Goal: Information Seeking & Learning: Learn about a topic

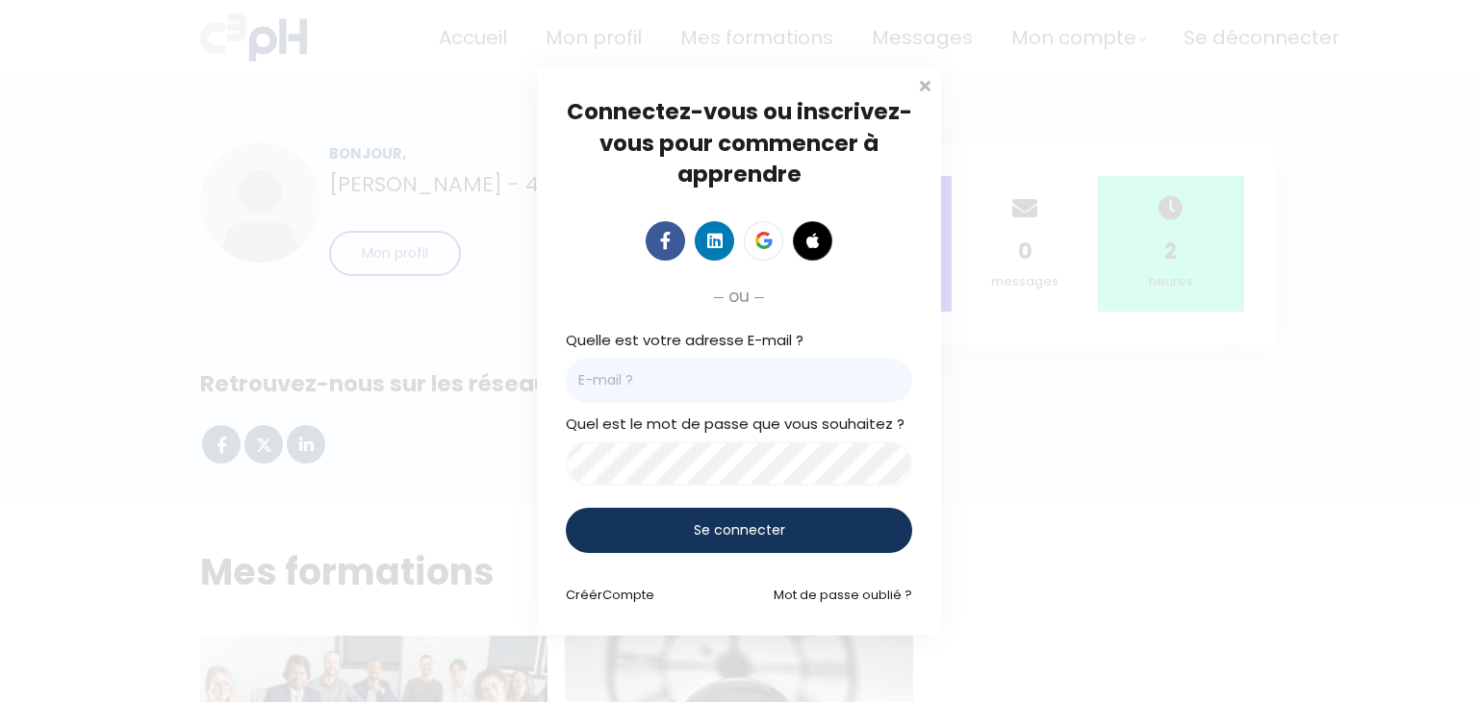
type input "[EMAIL_ADDRESS][DOMAIN_NAME]"
click at [716, 528] on span "Se connecter" at bounding box center [739, 530] width 91 height 20
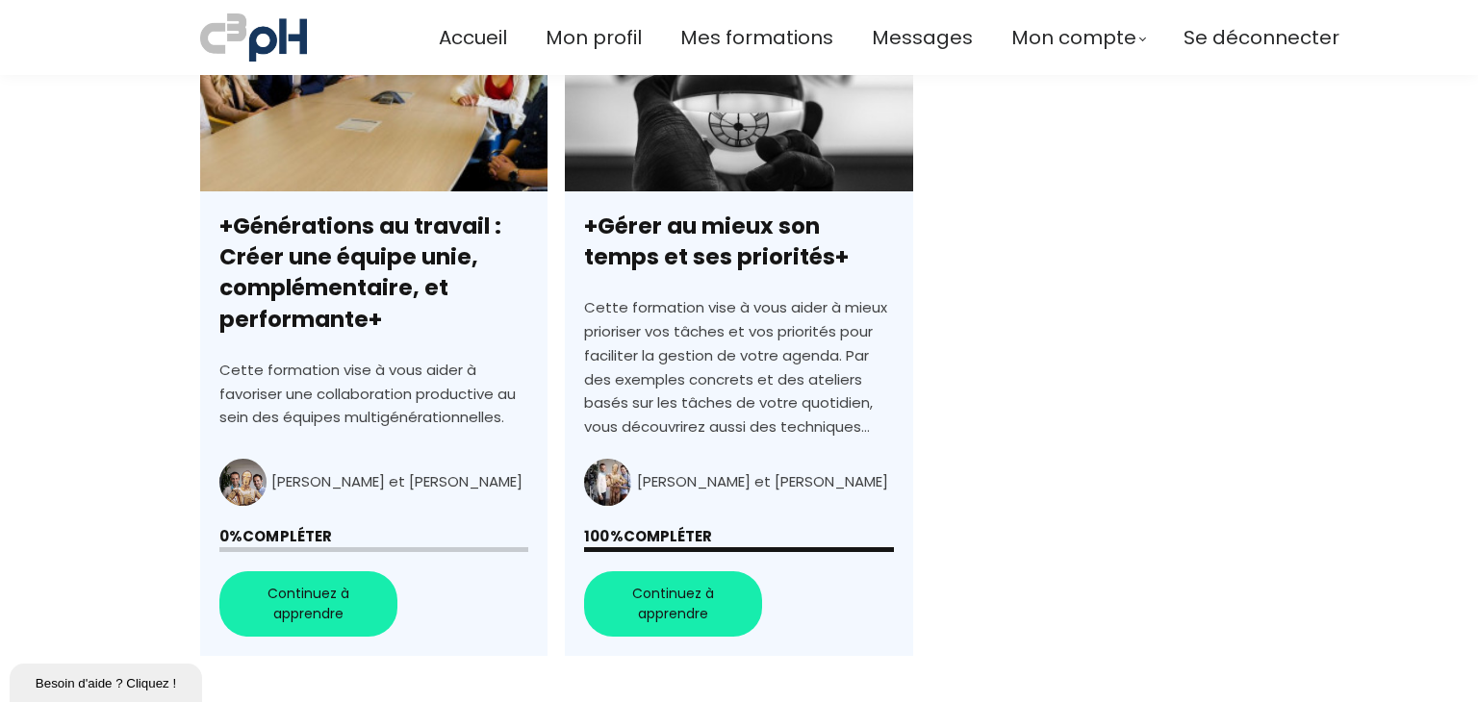
scroll to position [673, 0]
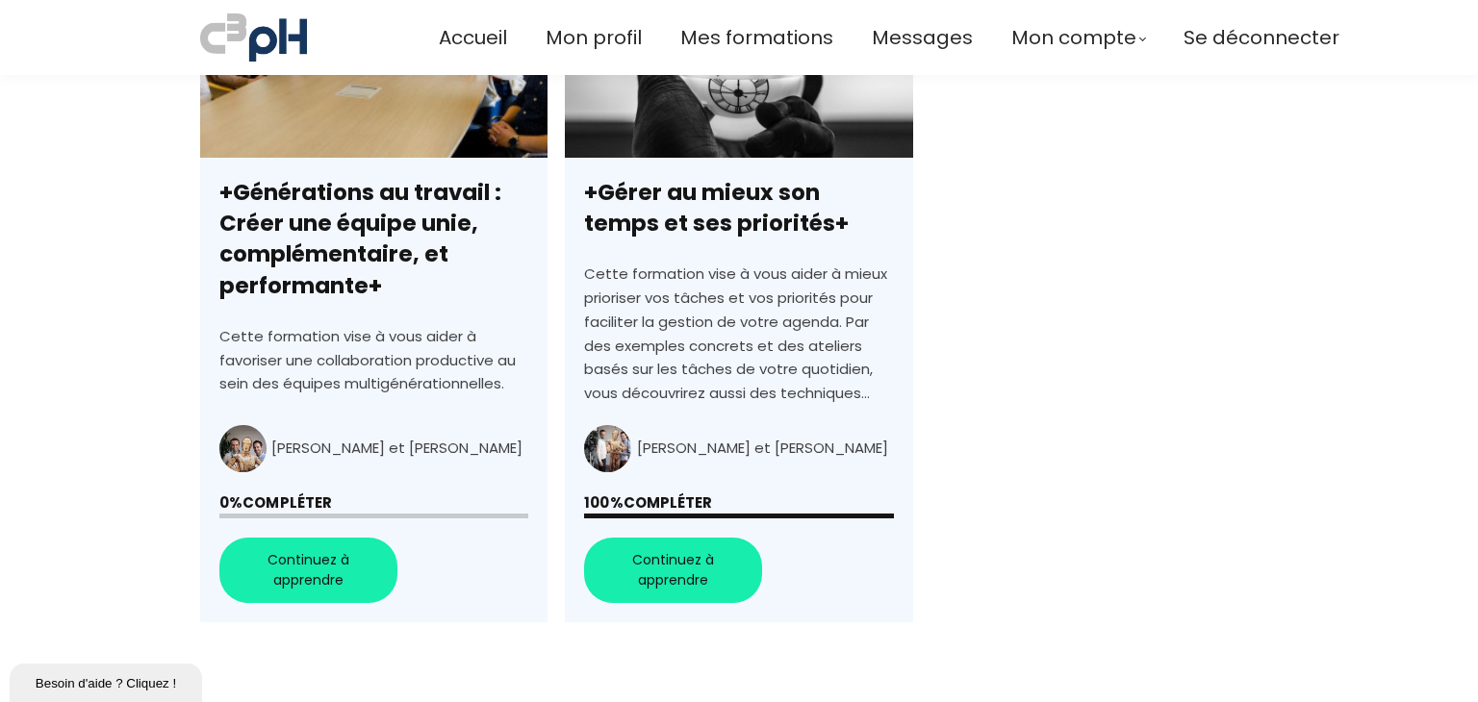
click at [315, 569] on link "+Générations au travail : Créer une équipe unie, complémentaire, et performante+" at bounding box center [373, 292] width 347 height 661
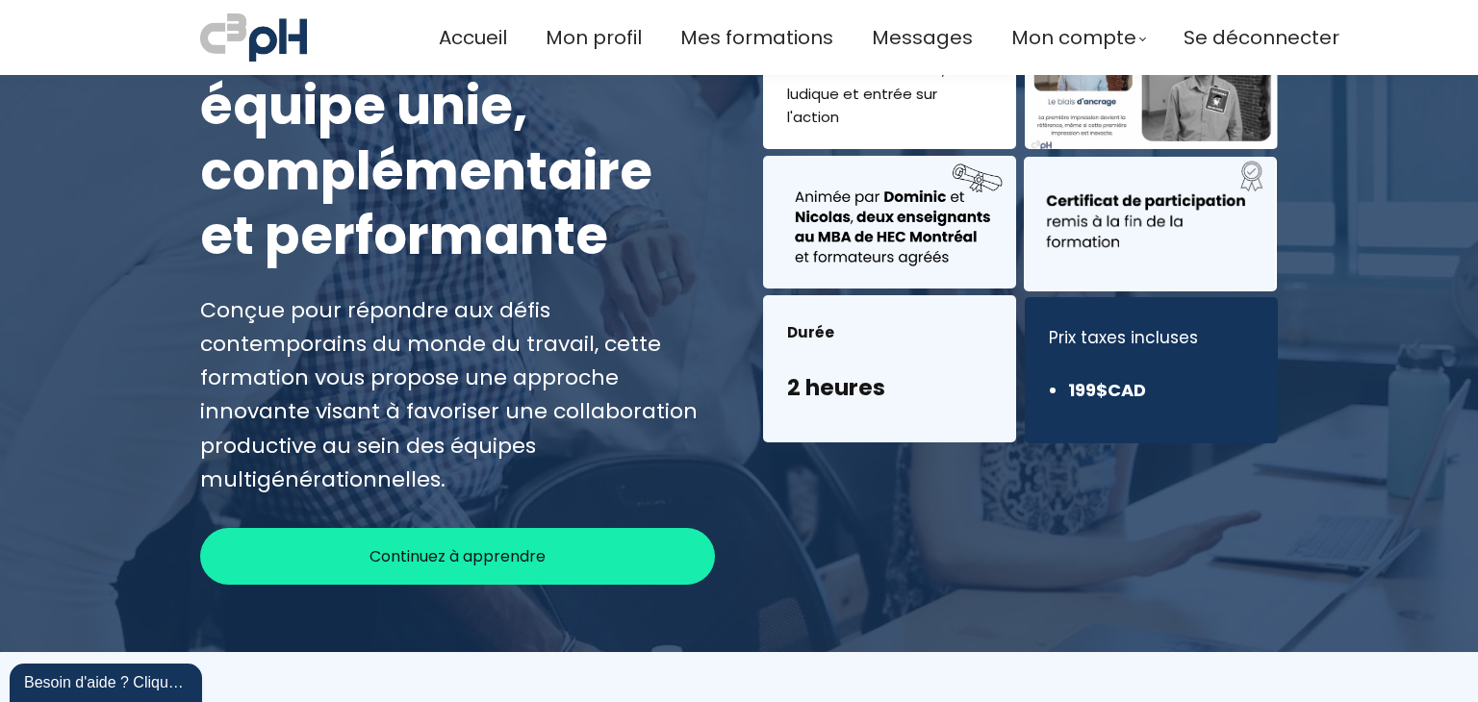
scroll to position [385, 0]
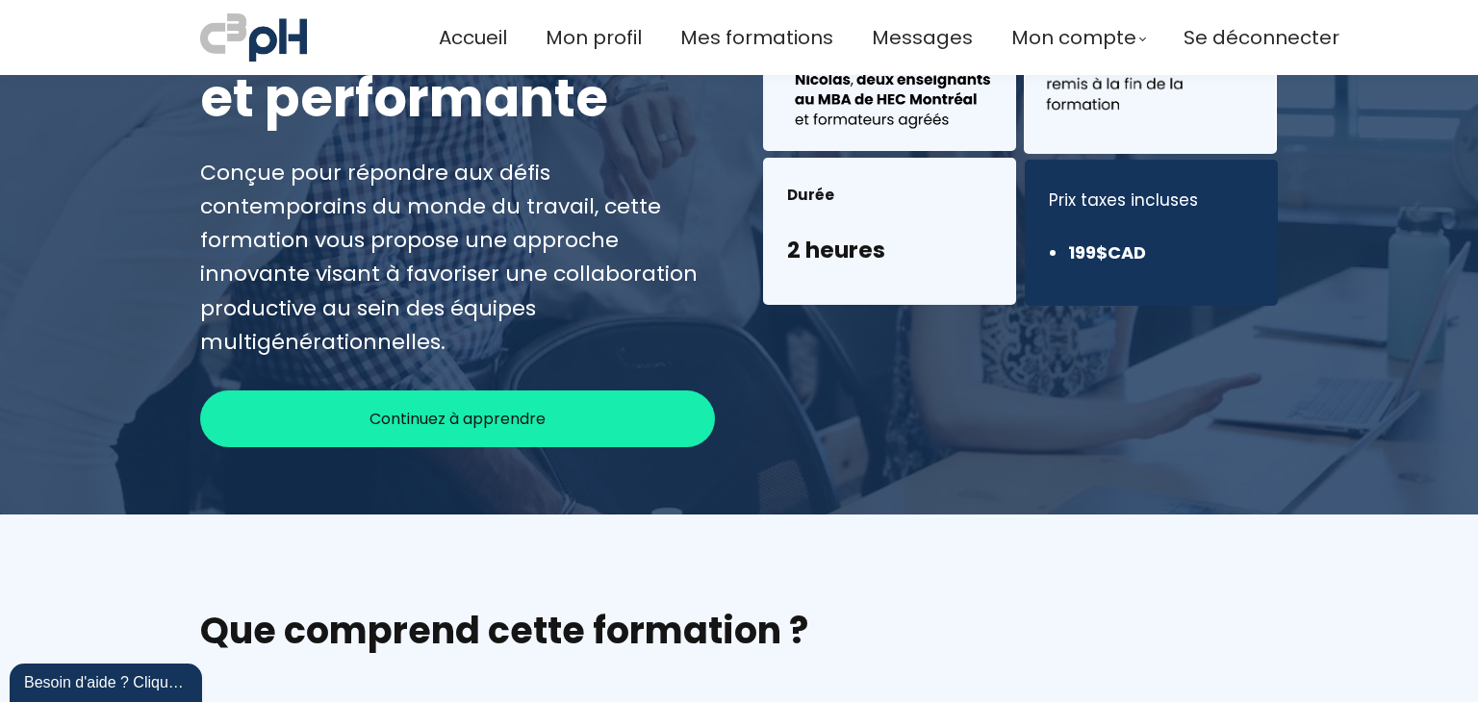
click at [480, 407] on span "Continuez à apprendre" at bounding box center [457, 419] width 176 height 24
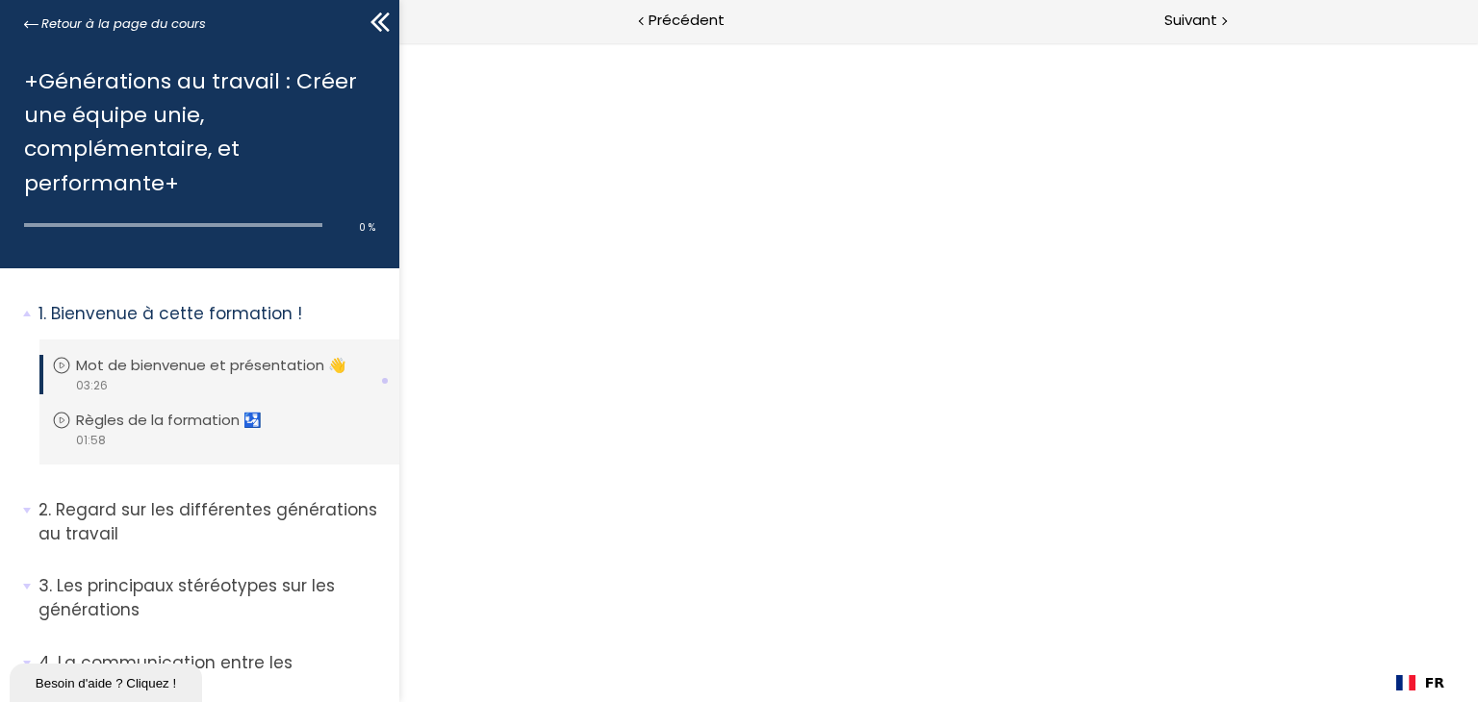
click at [90, 679] on div "Besoin d'aide ? Cliquez !" at bounding box center [106, 683] width 164 height 14
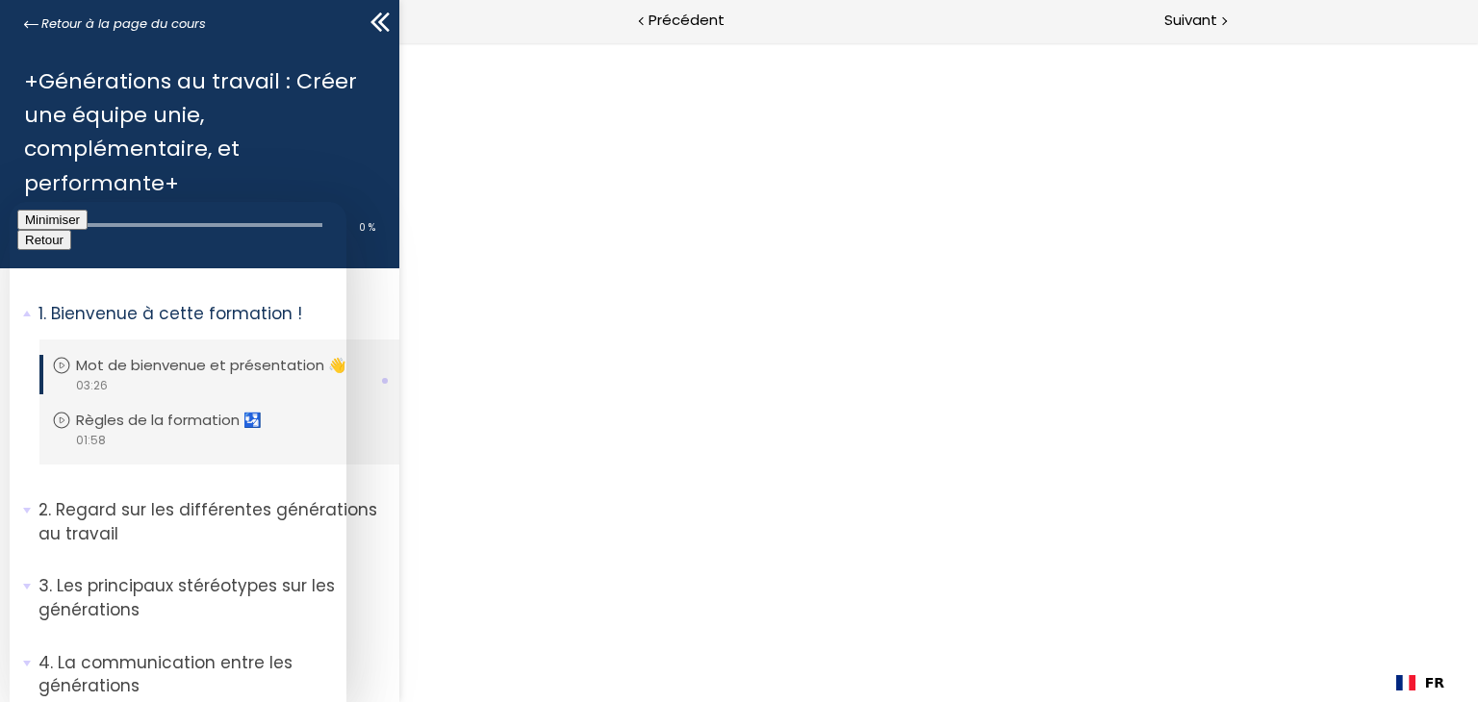
click at [88, 229] on button "Minimiser" at bounding box center [52, 220] width 70 height 20
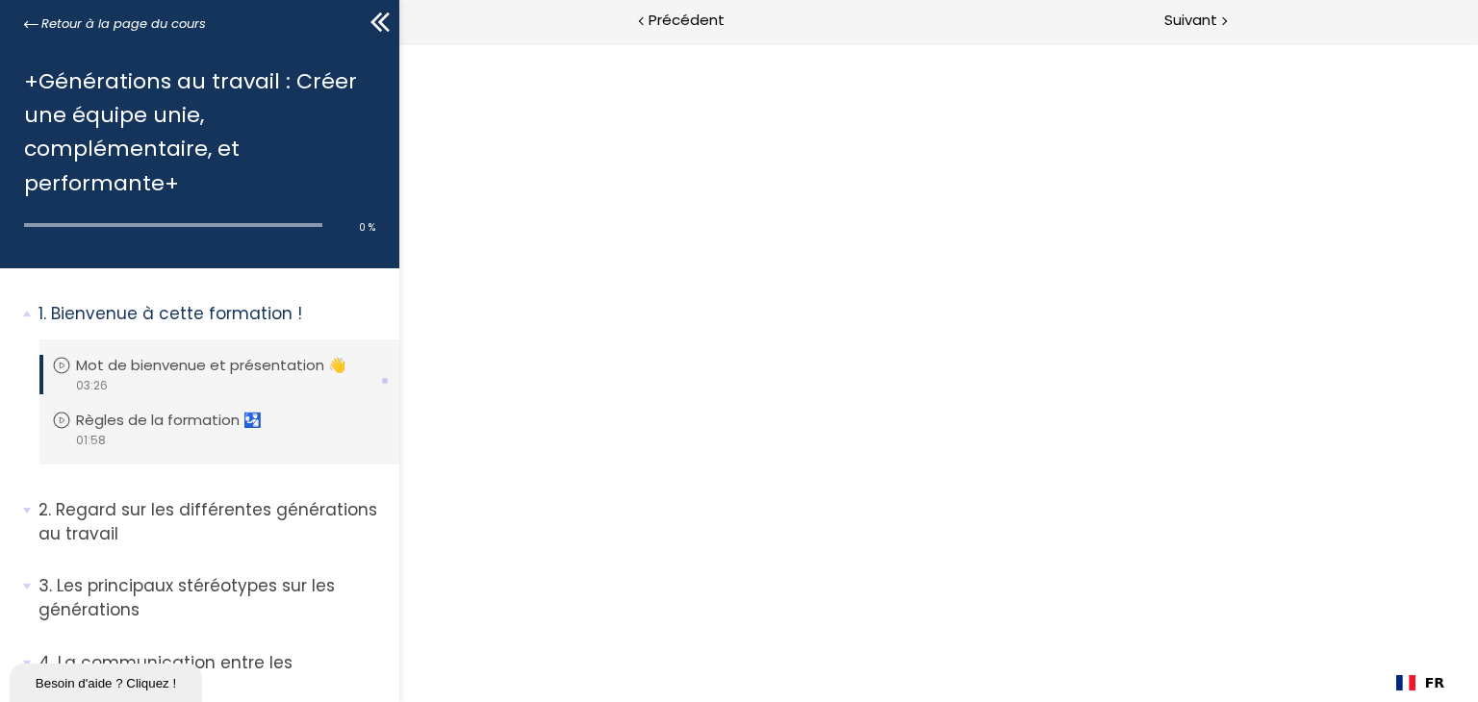
click at [546, 183] on div at bounding box center [937, 372] width 1078 height 660
click at [679, 20] on span "Précédent" at bounding box center [686, 21] width 76 height 24
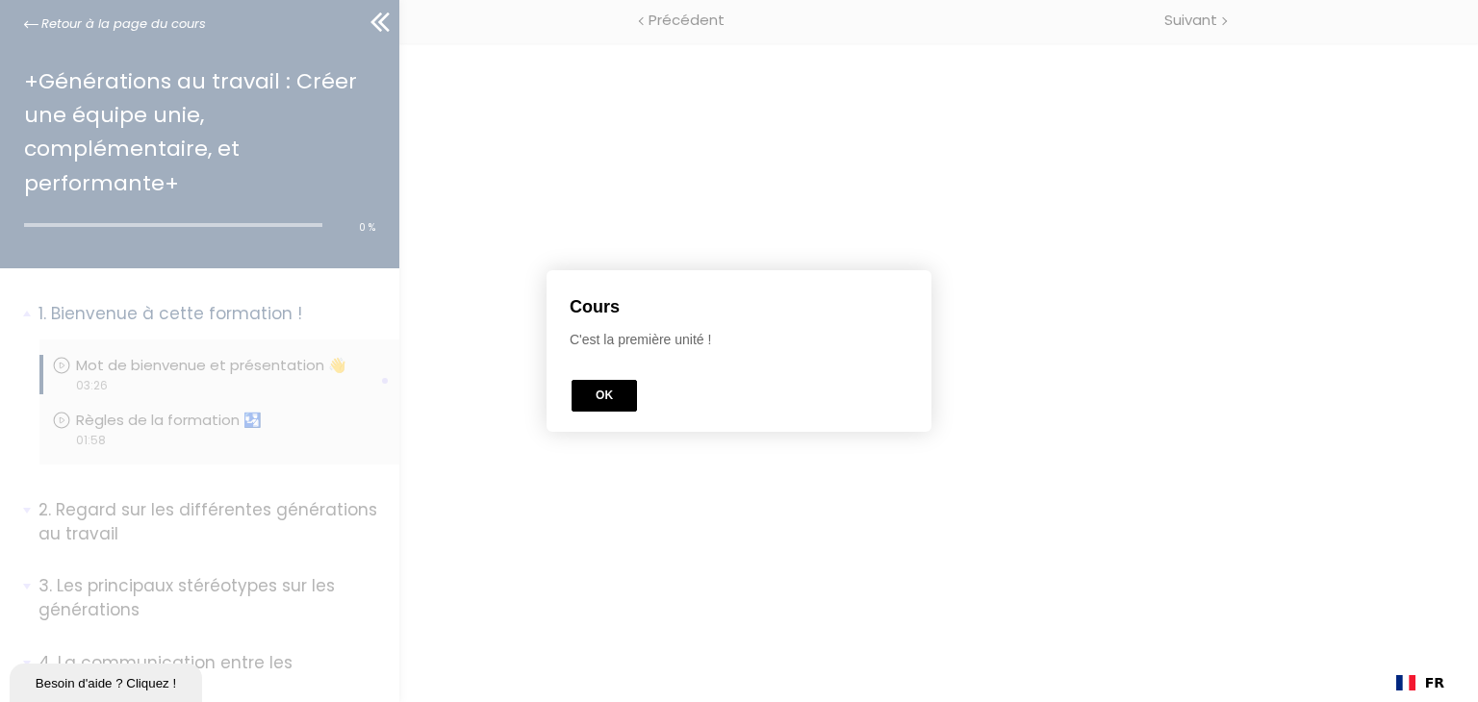
click at [595, 396] on button "OK" at bounding box center [603, 396] width 65 height 32
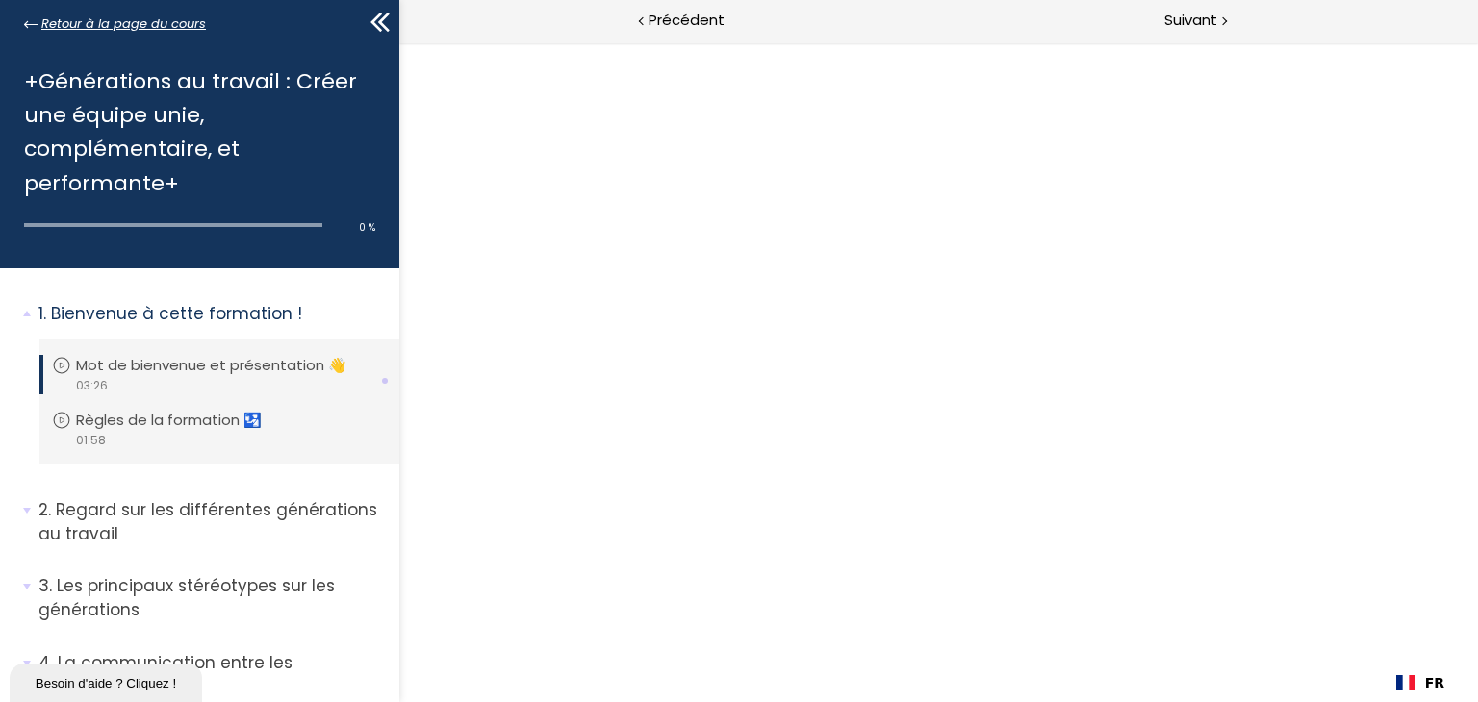
click at [83, 25] on span "Retour à la page du cours" at bounding box center [123, 23] width 165 height 21
